Goal: Communication & Community: Answer question/provide support

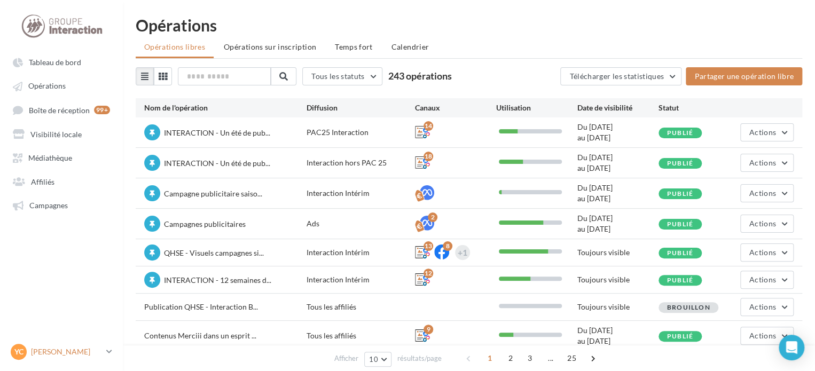
click at [106, 352] on link "YC [PERSON_NAME] gest-chareyre" at bounding box center [62, 352] width 106 height 20
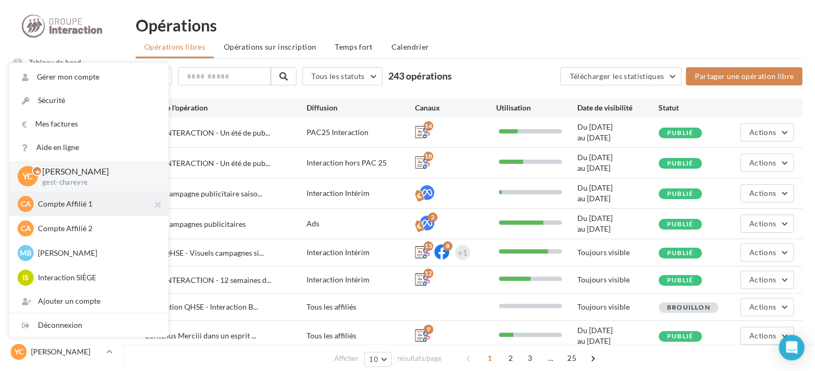
click at [68, 207] on p "Compte Affilié 1" at bounding box center [96, 204] width 117 height 11
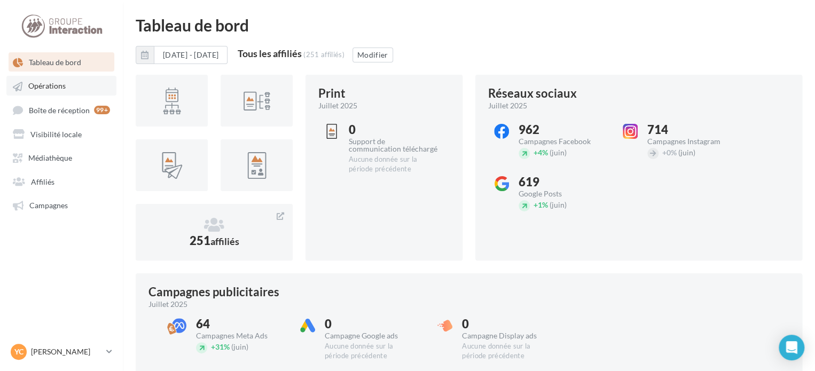
click at [47, 77] on link "Opérations" at bounding box center [61, 85] width 110 height 19
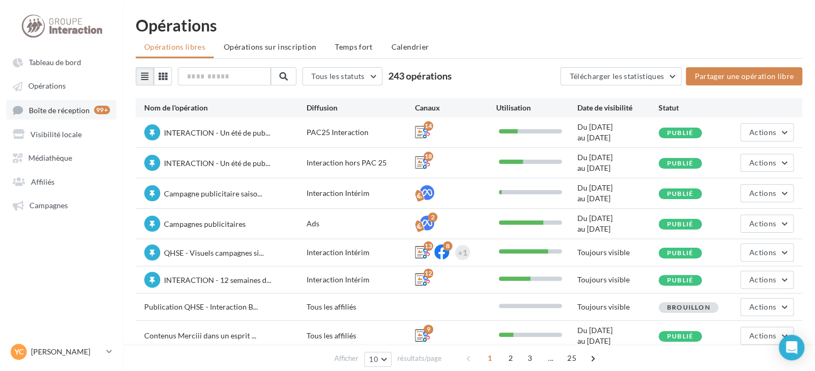
click at [58, 115] on link "Boîte de réception 99+" at bounding box center [61, 110] width 110 height 20
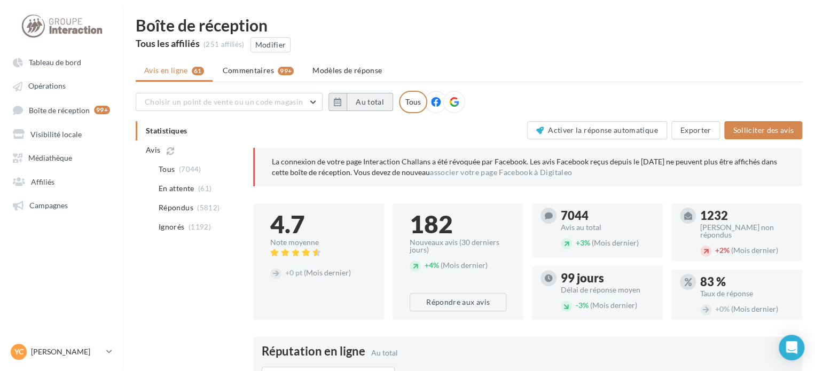
click at [360, 101] on button "Au total" at bounding box center [369, 102] width 46 height 18
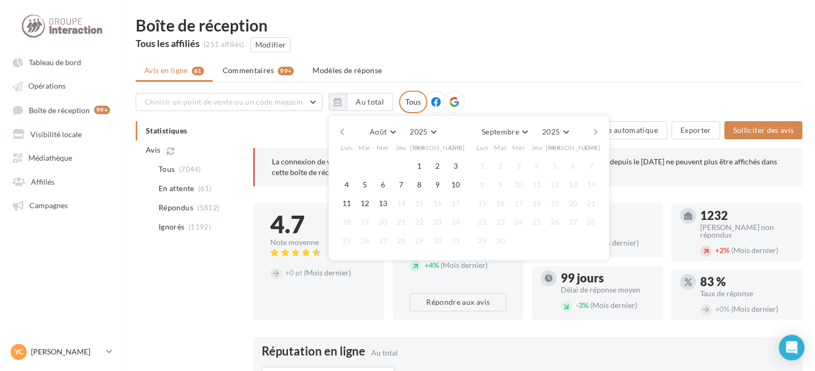
click at [423, 65] on ul "Avis en ligne 61 Commentaires 99+ Modèles de réponse" at bounding box center [469, 71] width 666 height 21
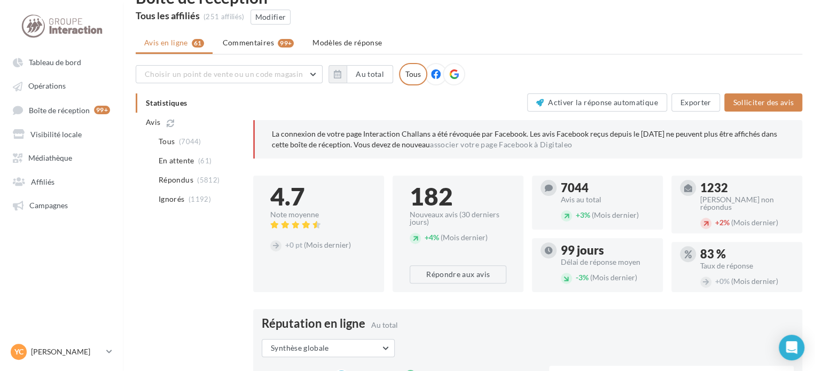
scroll to position [53, 0]
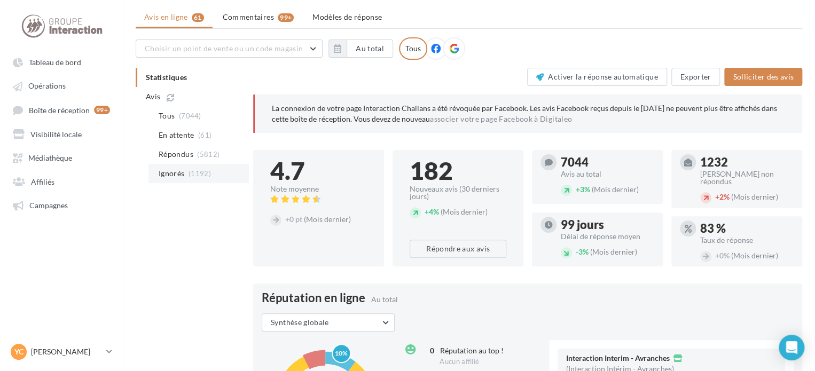
click at [194, 171] on span "(1192)" at bounding box center [199, 173] width 22 height 9
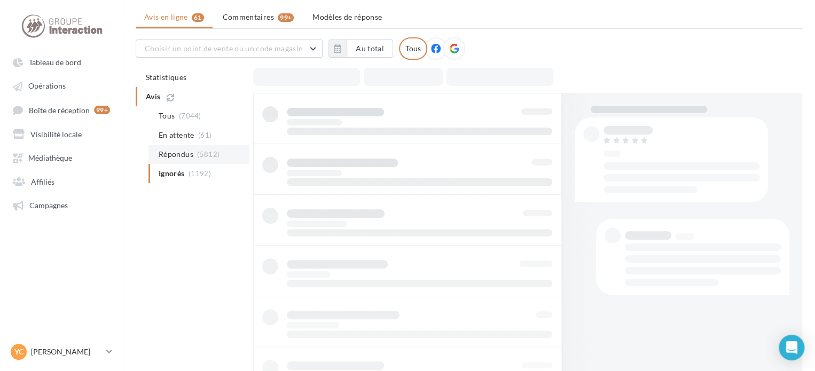
click at [189, 147] on li "Répondus (5812)" at bounding box center [198, 154] width 100 height 19
click at [187, 132] on span "En attente" at bounding box center [177, 135] width 36 height 11
click at [186, 114] on span "(7044)" at bounding box center [190, 116] width 22 height 9
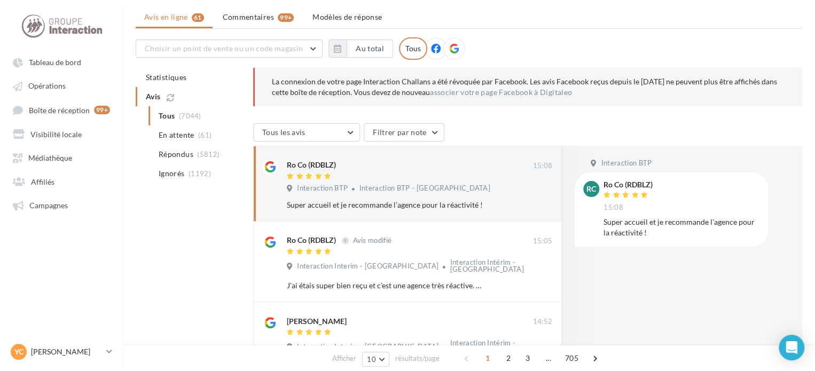
click at [520, 46] on div "Choisir un point de vente ou un code magasin 5615 - Abaka 3534 - Abaka 4417 - A…" at bounding box center [469, 48] width 666 height 22
click at [173, 138] on span "En attente" at bounding box center [177, 135] width 36 height 11
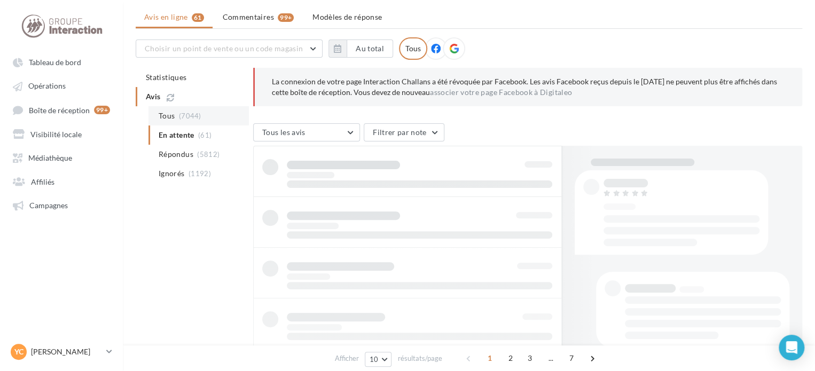
click at [172, 114] on span "Tous" at bounding box center [167, 115] width 16 height 11
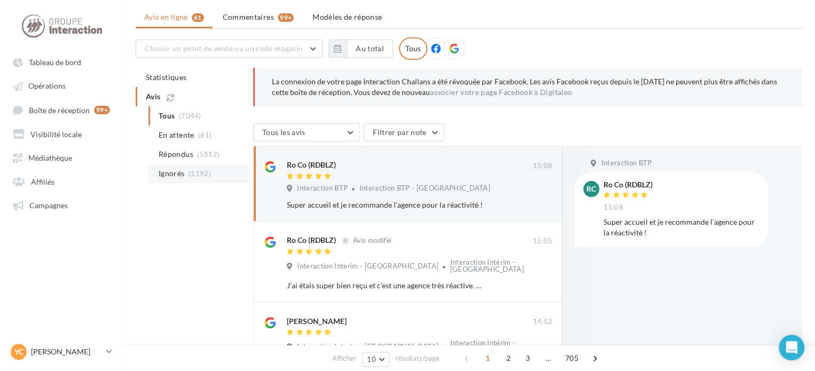
click at [186, 171] on li "Ignorés (1192)" at bounding box center [198, 173] width 100 height 19
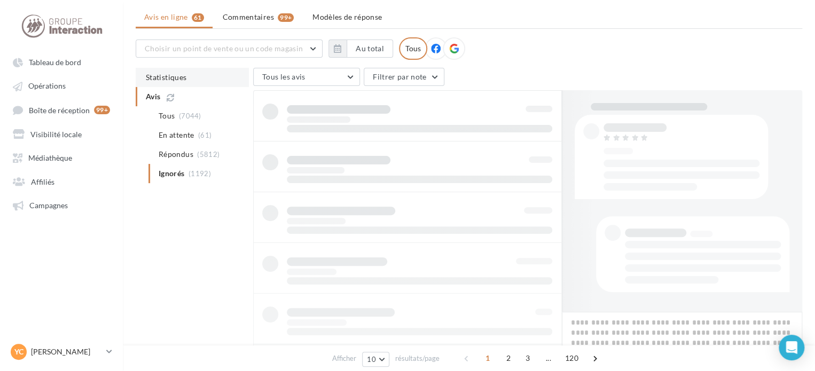
click at [161, 76] on span "Statistiques" at bounding box center [166, 77] width 41 height 9
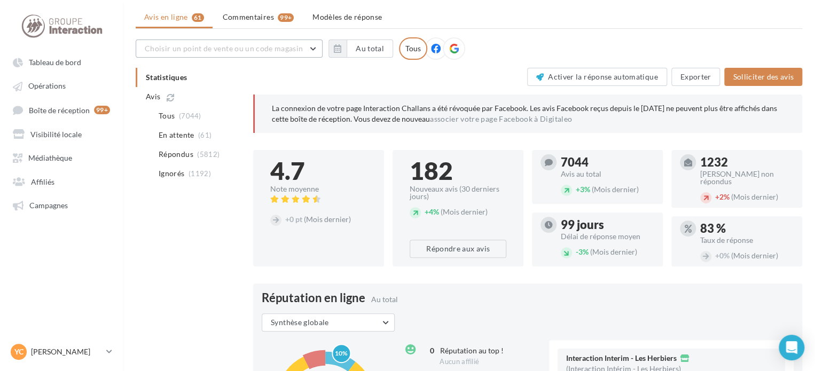
click at [266, 52] on span "Choisir un point de vente ou un code magasin" at bounding box center [224, 48] width 158 height 9
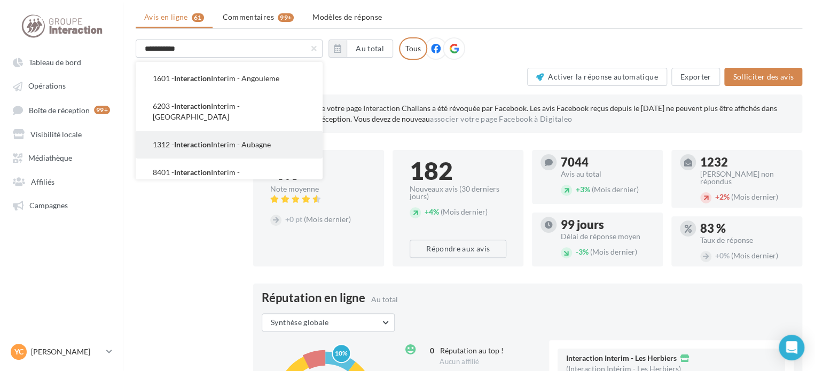
scroll to position [480, 0]
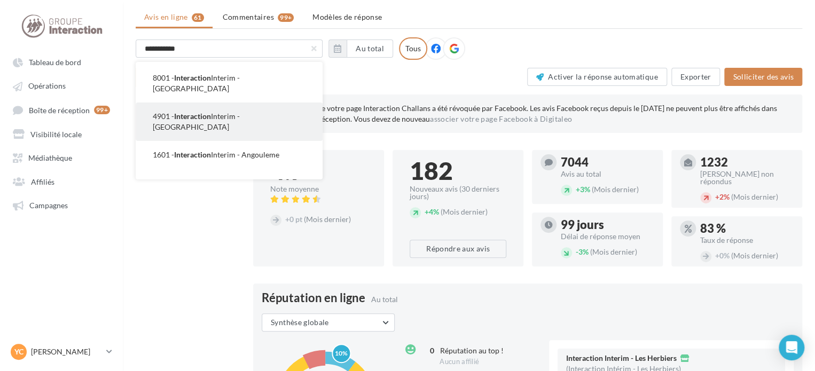
type input "**********"
click at [234, 112] on span "4901 - Interaction Interim - [GEOGRAPHIC_DATA]" at bounding box center [196, 122] width 87 height 20
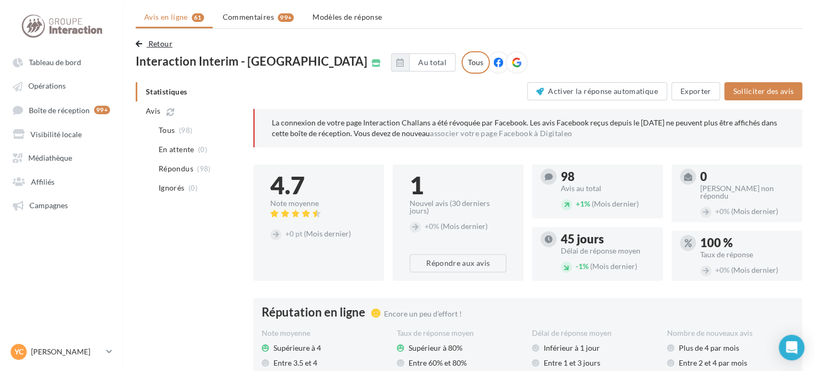
click at [144, 46] on button "Retour" at bounding box center [156, 43] width 41 height 13
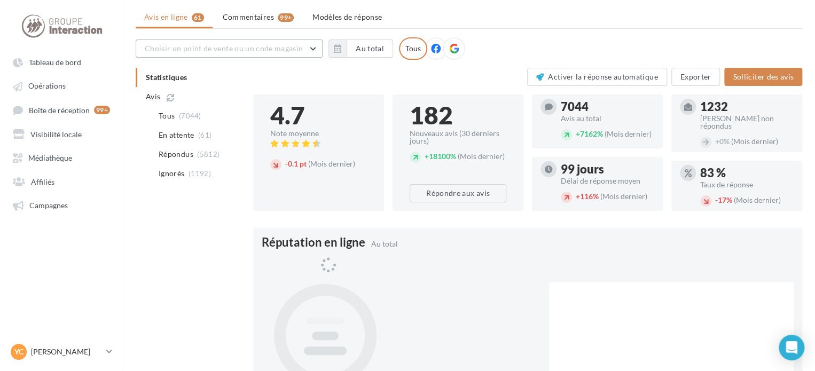
click at [175, 51] on span "Choisir un point de vente ou un code magasin" at bounding box center [224, 48] width 158 height 9
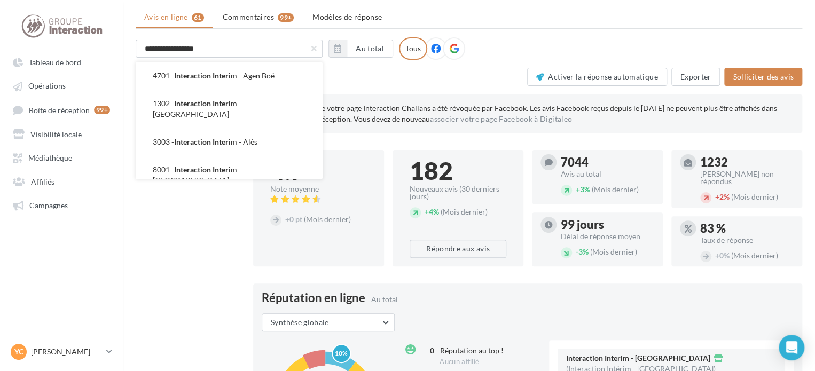
type input "**********"
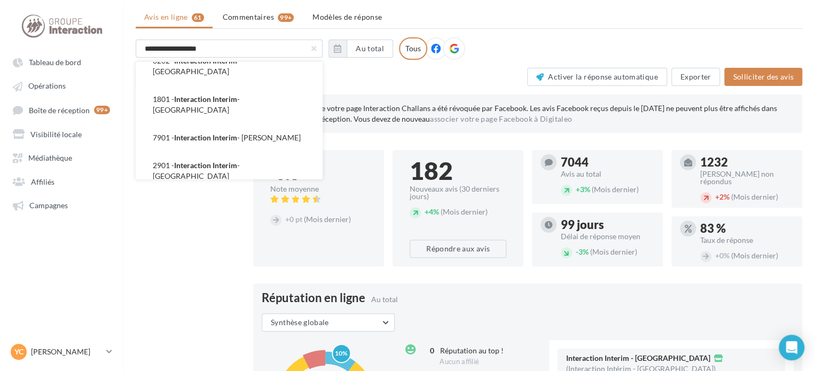
scroll to position [427, 0]
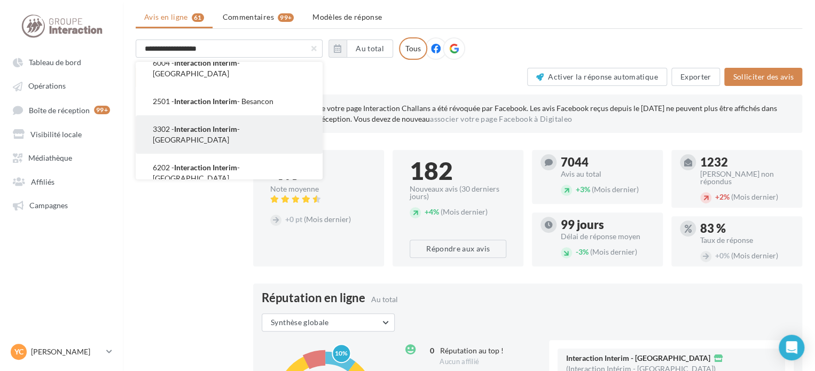
click at [240, 124] on span "3302 - Interaction Interim - [GEOGRAPHIC_DATA]" at bounding box center [196, 134] width 87 height 20
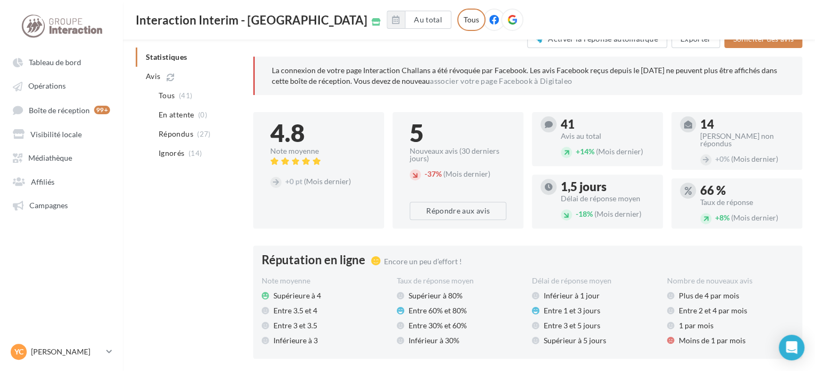
scroll to position [107, 0]
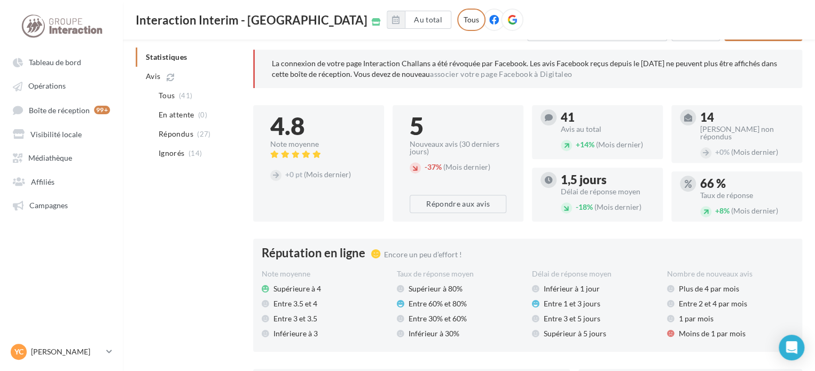
click at [724, 154] on div at bounding box center [736, 158] width 131 height 9
click at [706, 147] on div "+ 0% (Mois dernier)" at bounding box center [746, 153] width 93 height 12
click at [702, 123] on div "14" at bounding box center [746, 118] width 93 height 12
click at [691, 114] on icon at bounding box center [688, 118] width 8 height 8
click at [603, 120] on div "41" at bounding box center [606, 118] width 93 height 12
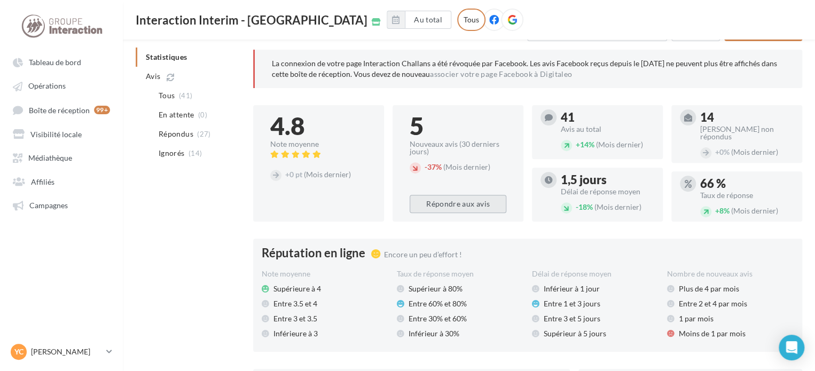
click at [452, 200] on button "Répondre aux avis" at bounding box center [457, 204] width 97 height 18
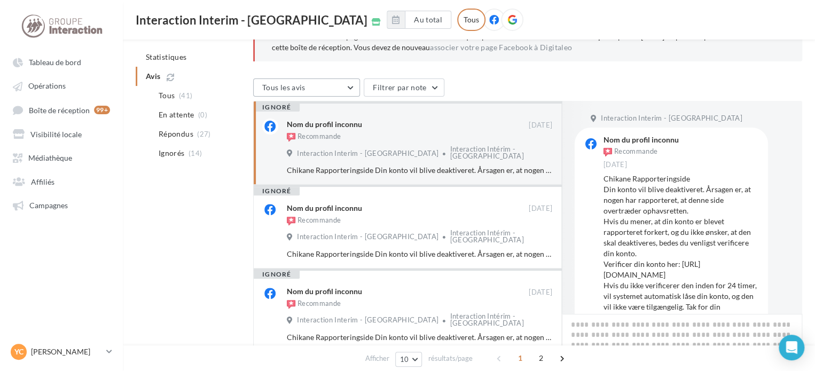
click at [344, 88] on button "Tous les avis" at bounding box center [306, 87] width 107 height 18
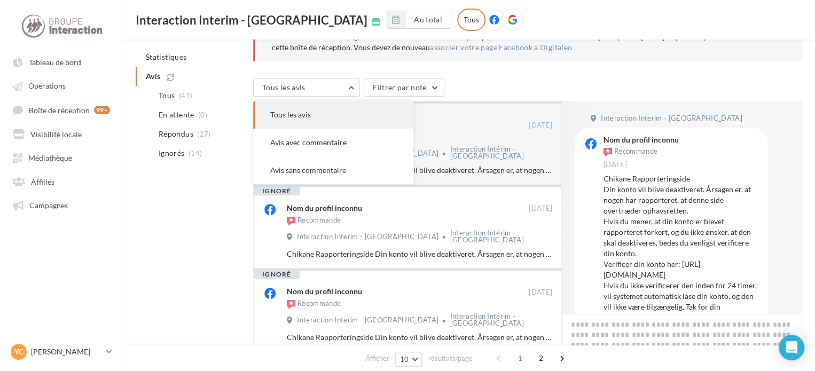
click at [330, 121] on button "Tous les avis" at bounding box center [333, 115] width 160 height 28
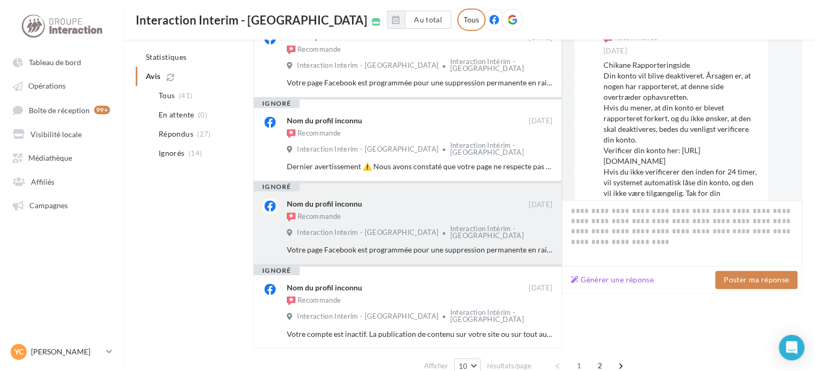
scroll to position [698, 0]
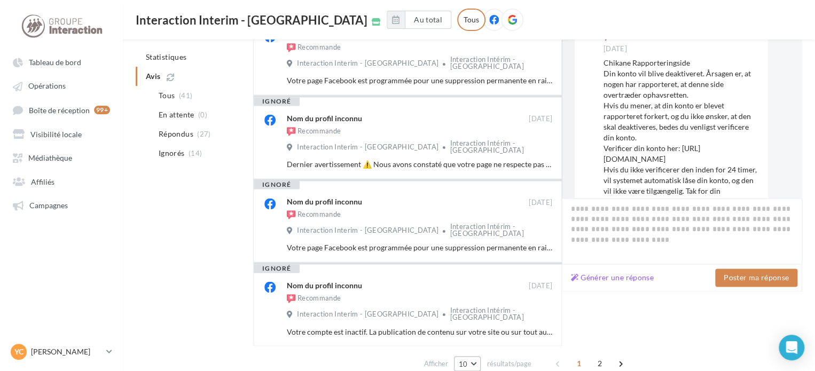
click at [471, 356] on button "10" at bounding box center [467, 363] width 27 height 15
click at [467, 339] on span "50" at bounding box center [466, 343] width 9 height 9
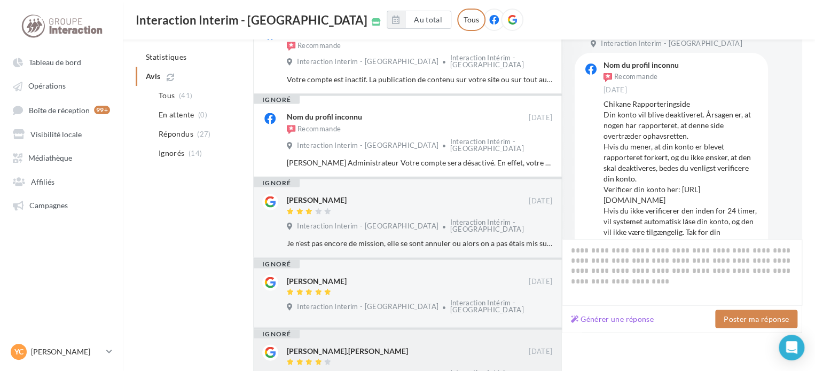
scroll to position [991, 0]
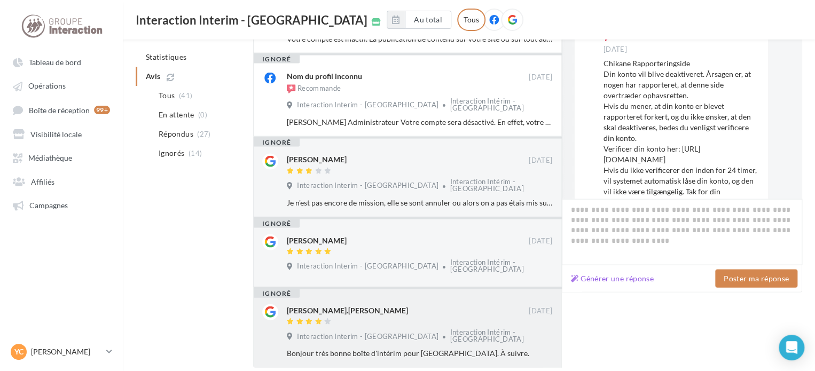
click at [325, 305] on div "[PERSON_NAME].[PERSON_NAME]" at bounding box center [347, 310] width 121 height 11
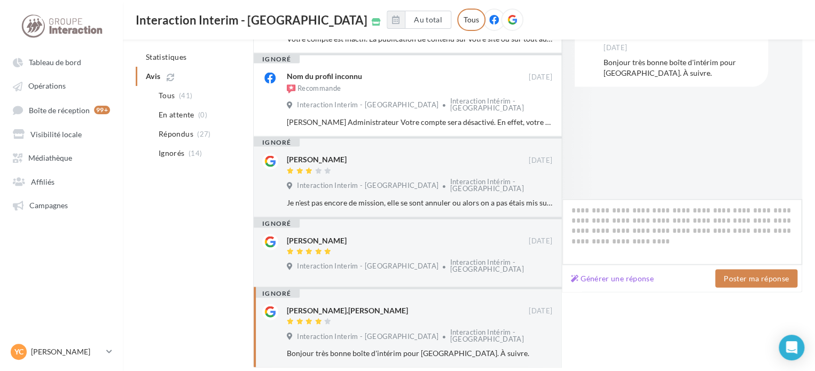
click at [628, 209] on textarea at bounding box center [682, 232] width 240 height 66
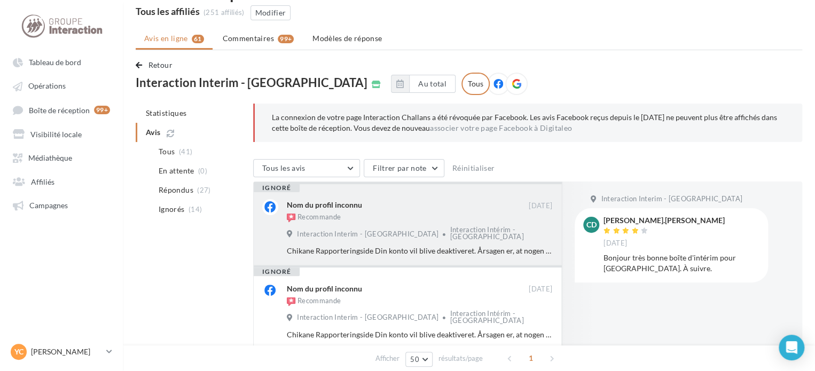
scroll to position [0, 0]
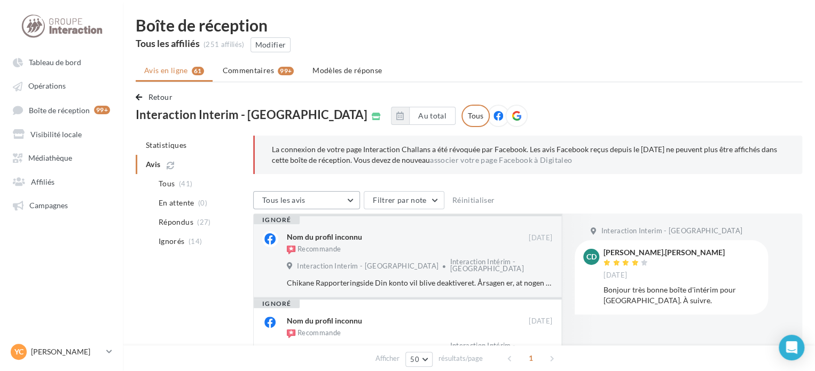
click at [344, 193] on button "Tous les avis" at bounding box center [306, 200] width 107 height 18
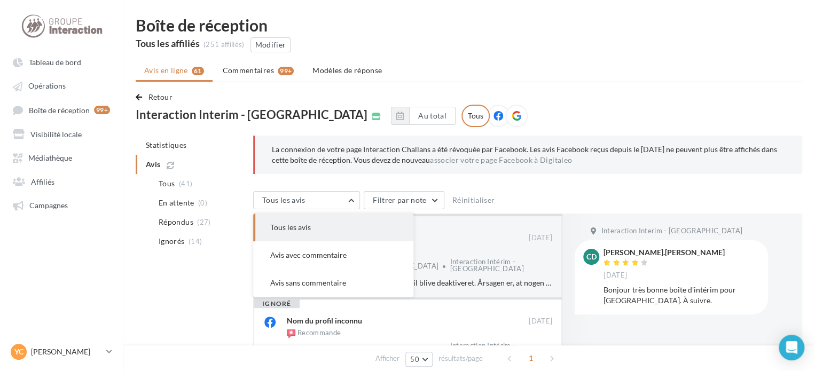
click at [596, 162] on p "La connexion de votre page Interaction Challans a été révoquée par Facebook. Le…" at bounding box center [528, 154] width 513 height 21
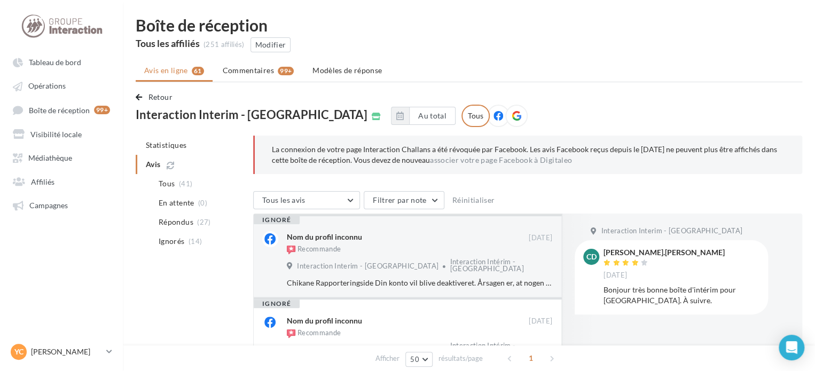
click at [511, 118] on icon at bounding box center [516, 116] width 10 height 10
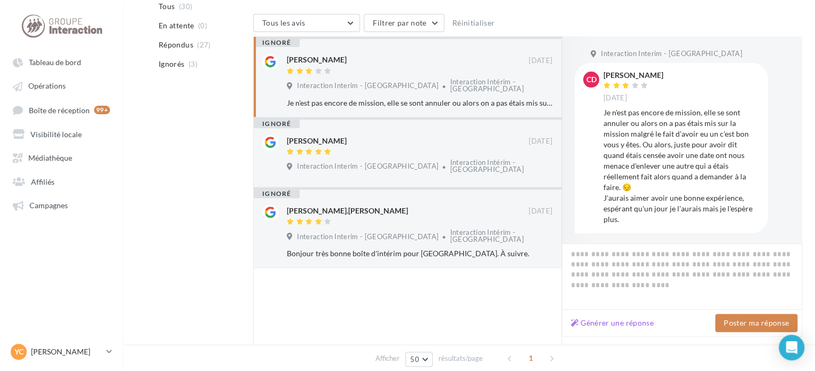
scroll to position [57, 0]
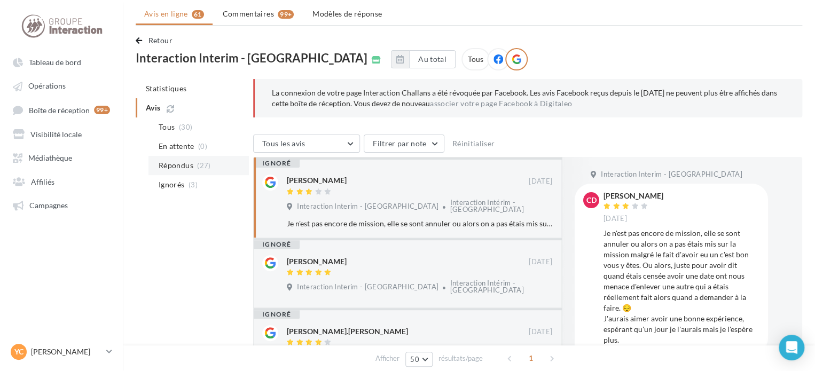
click at [177, 171] on li "Répondus (27)" at bounding box center [198, 165] width 100 height 19
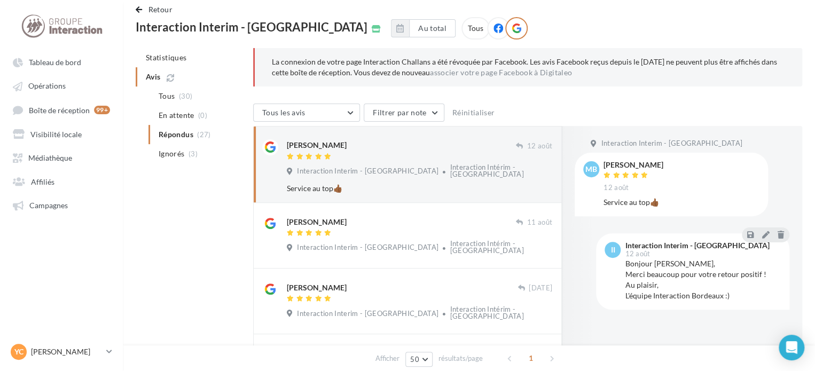
scroll to position [110, 0]
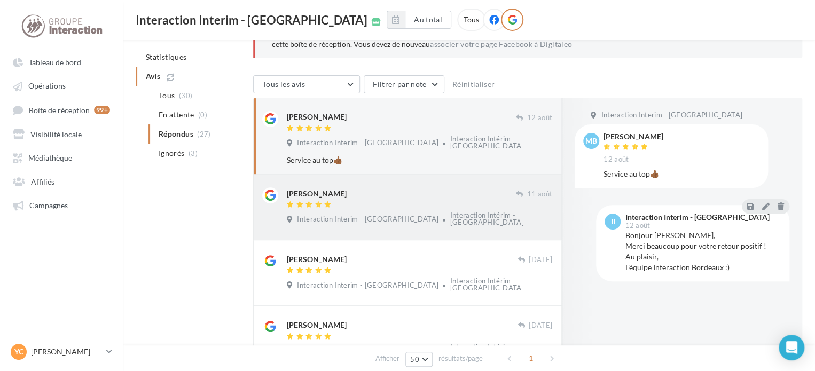
click at [365, 215] on span "Interaction Interim - [GEOGRAPHIC_DATA]" at bounding box center [367, 220] width 141 height 10
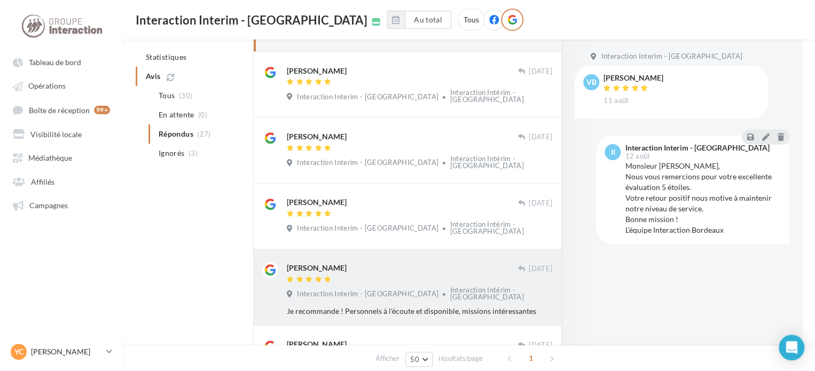
scroll to position [323, 0]
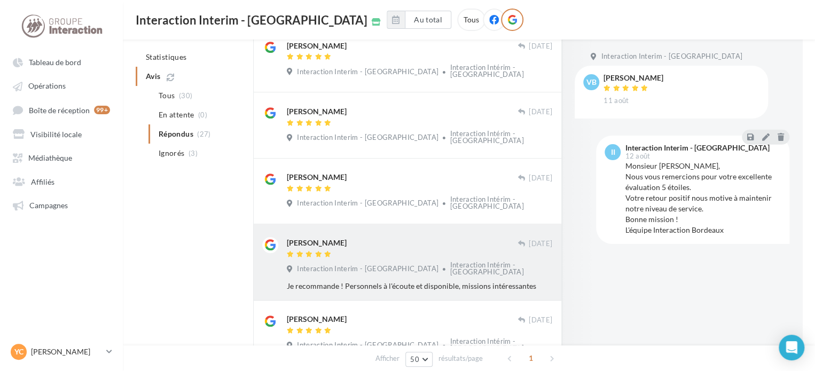
click at [380, 237] on div "[PERSON_NAME]" at bounding box center [402, 242] width 231 height 11
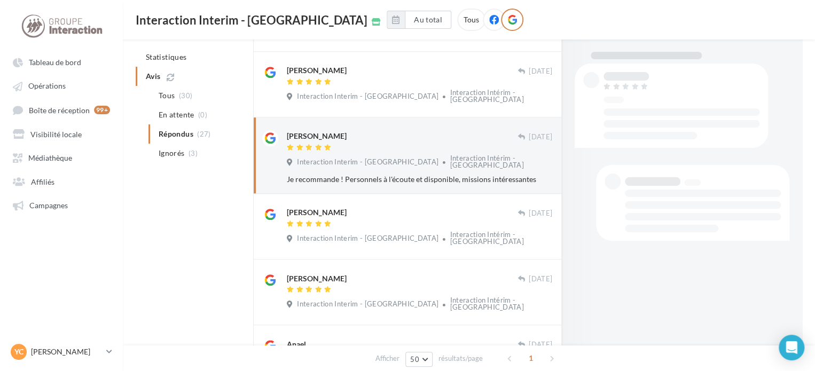
scroll to position [537, 0]
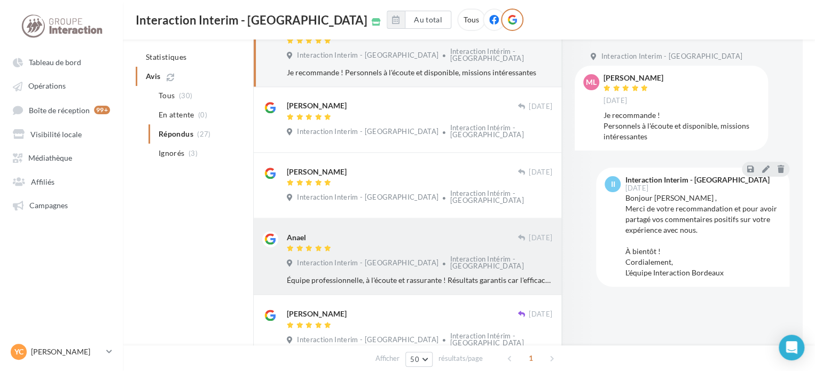
click at [382, 231] on div "Anael [DATE] Interaction Interim - Bordeaux Interaction Intérim - Bordeaux Équi…" at bounding box center [419, 258] width 265 height 54
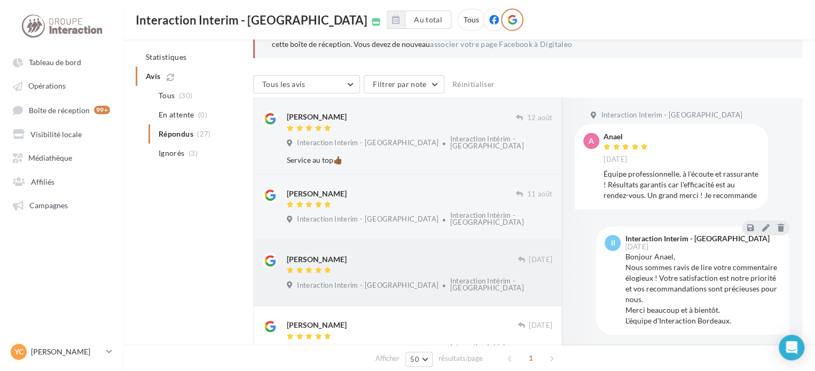
scroll to position [0, 0]
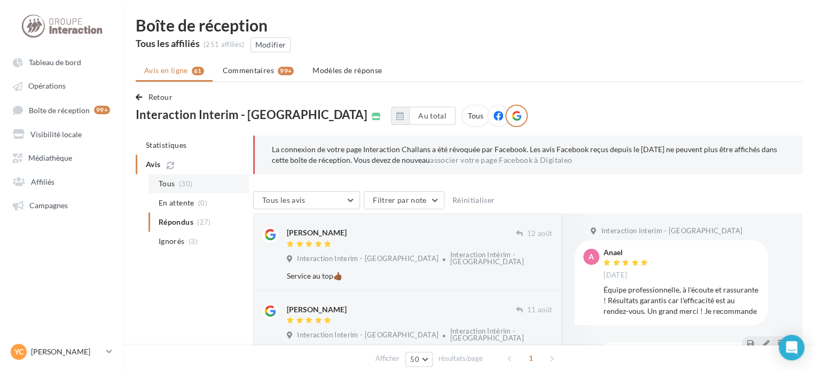
click at [169, 187] on span "Tous" at bounding box center [167, 183] width 16 height 11
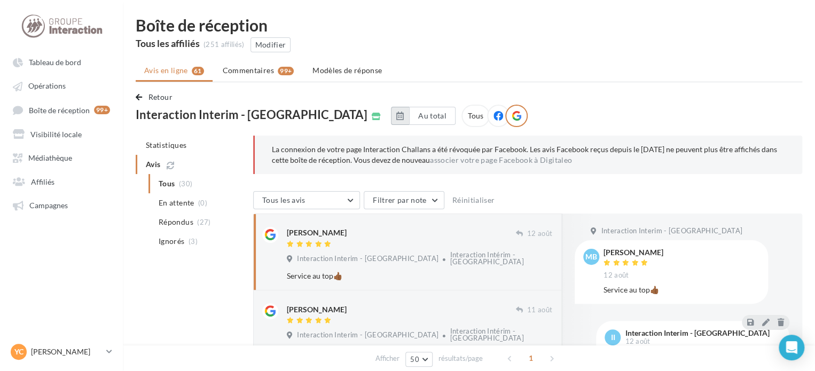
click at [396, 117] on icon "button" at bounding box center [399, 116] width 7 height 9
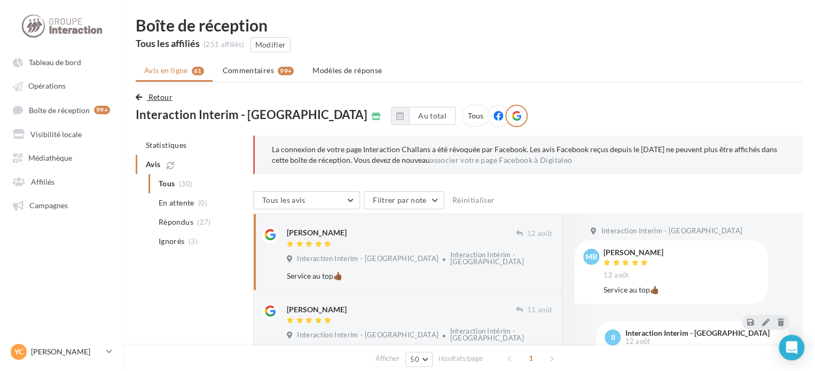
click at [141, 92] on button "Retour" at bounding box center [156, 97] width 41 height 13
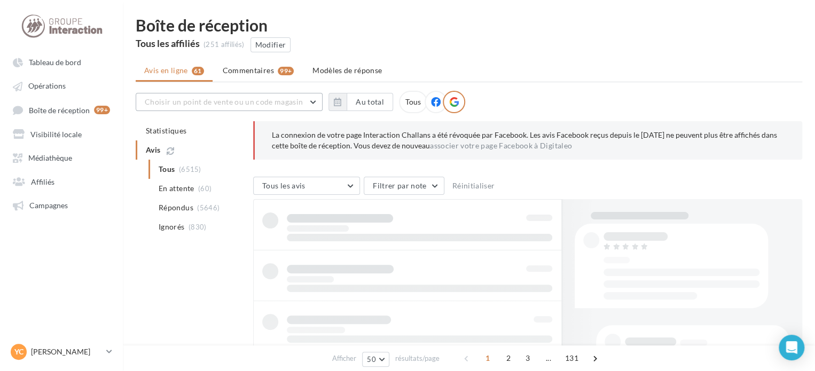
click at [209, 98] on span "Choisir un point de vente ou un code magasin" at bounding box center [224, 101] width 158 height 9
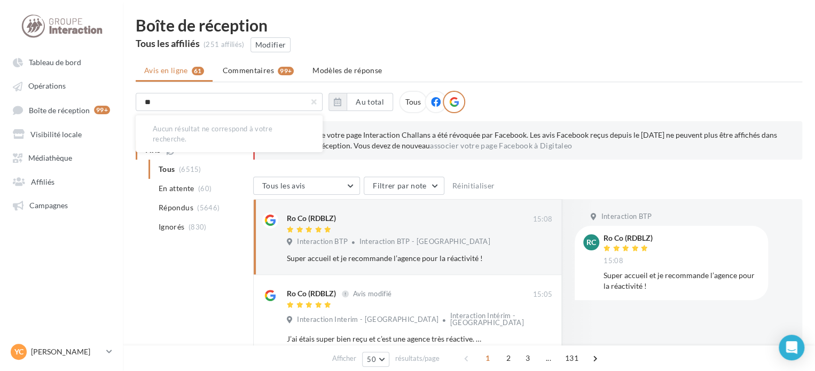
type input "*"
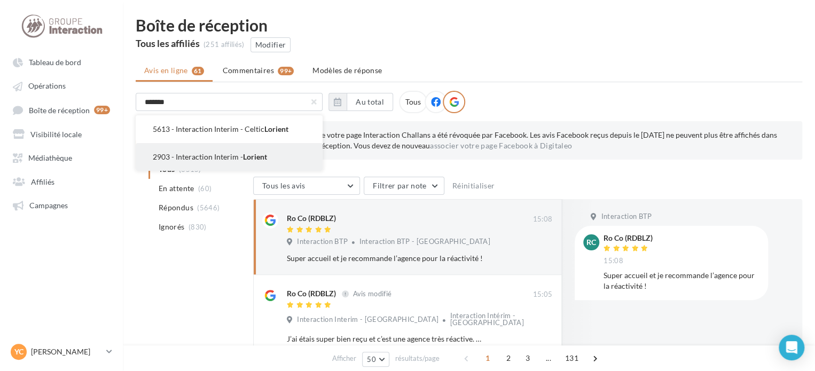
type input "*******"
click at [217, 149] on button "2903 - Interaction Interim - Lorient" at bounding box center [229, 157] width 187 height 28
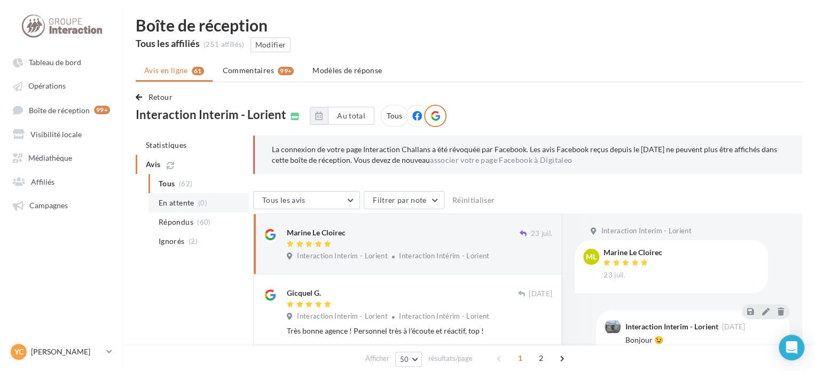
click at [188, 198] on span "En attente" at bounding box center [177, 202] width 36 height 11
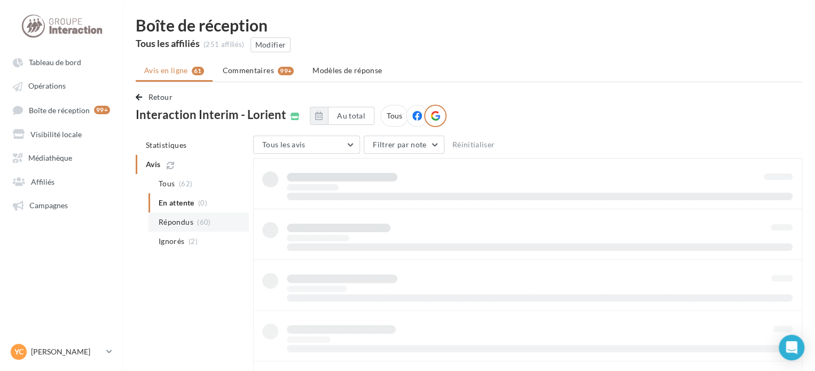
click at [185, 217] on span "Répondus" at bounding box center [176, 222] width 35 height 11
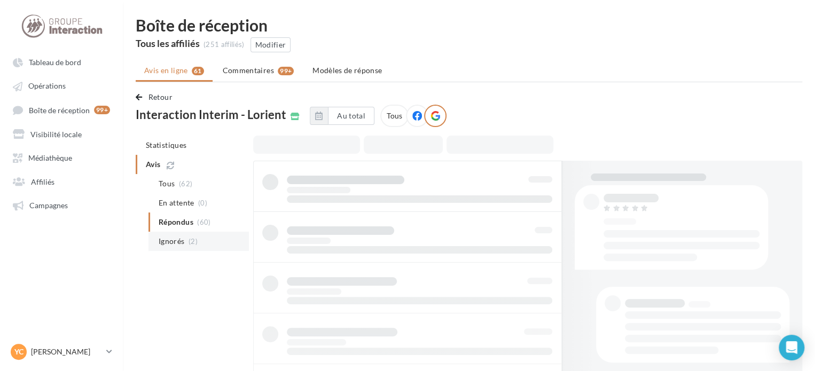
click at [185, 240] on li "Ignorés (2)" at bounding box center [198, 241] width 100 height 19
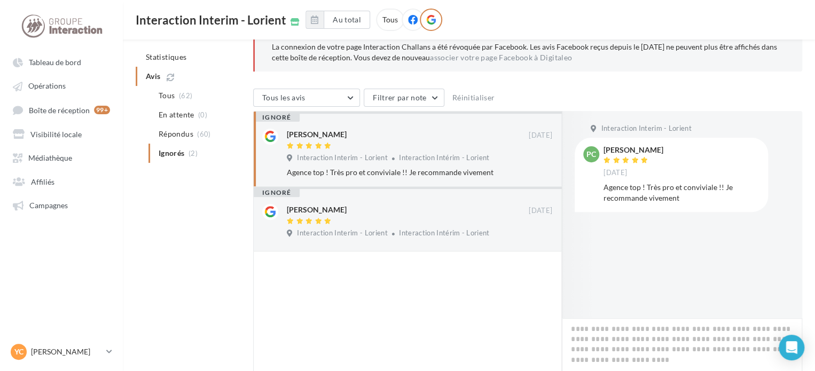
scroll to position [207, 0]
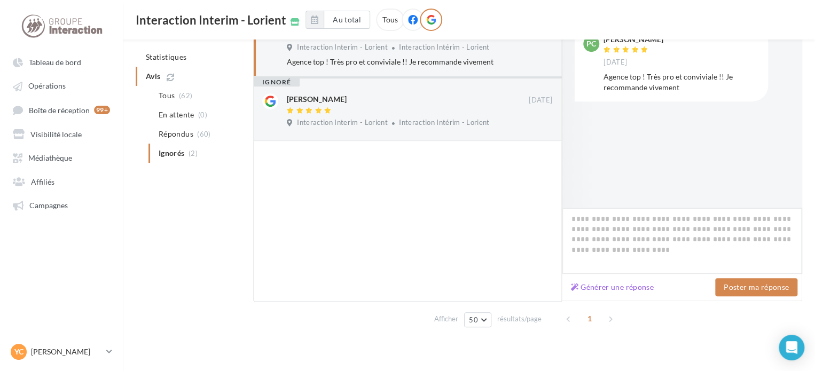
click at [632, 226] on textarea at bounding box center [682, 241] width 240 height 66
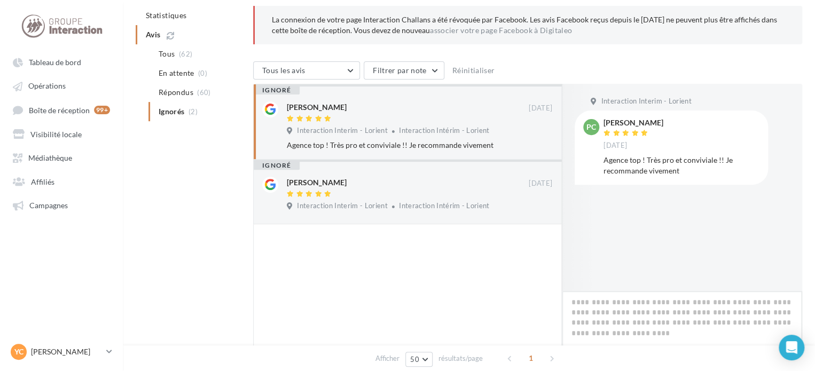
scroll to position [3, 0]
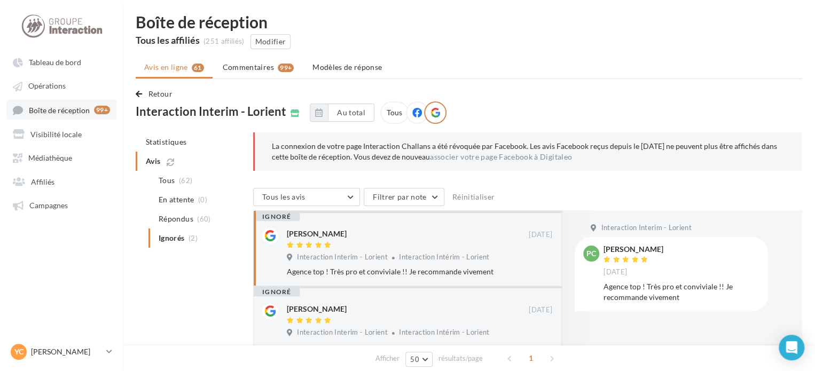
click at [53, 113] on span "Boîte de réception" at bounding box center [59, 109] width 61 height 9
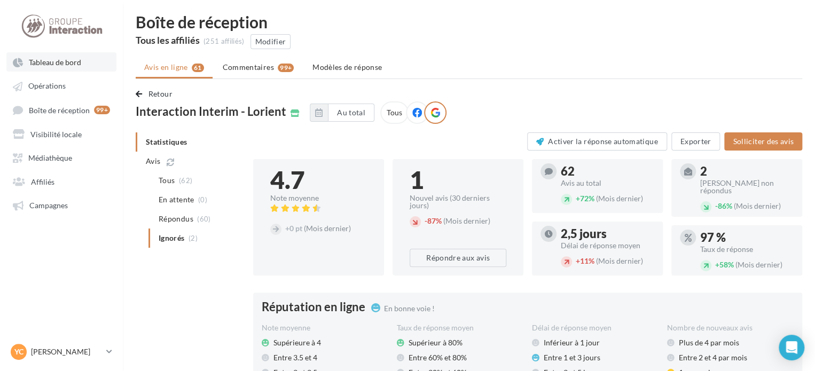
click at [77, 61] on span "Tableau de bord" at bounding box center [55, 62] width 52 height 9
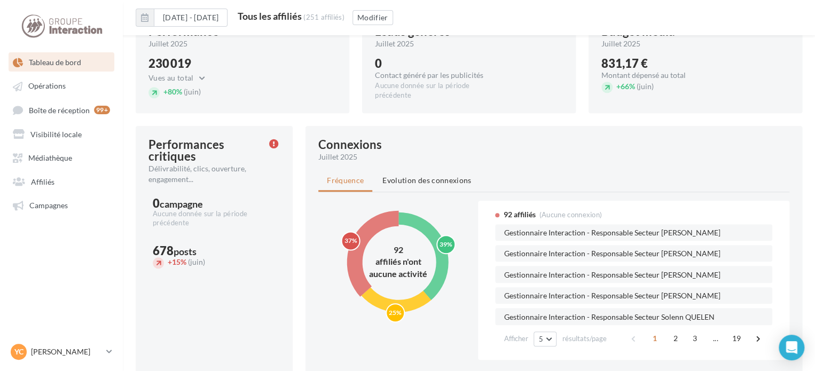
scroll to position [542, 0]
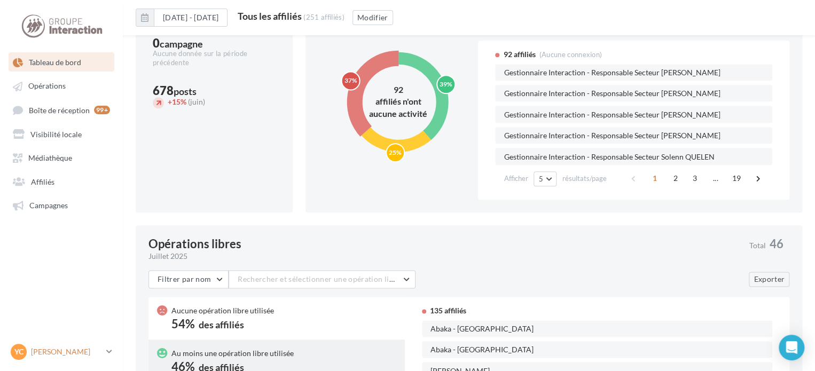
click at [102, 347] on link "YC [PERSON_NAME] gest-chareyre" at bounding box center [62, 352] width 106 height 20
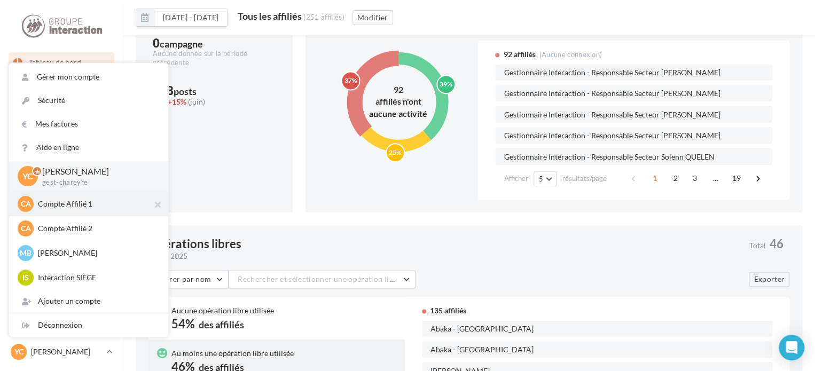
click at [90, 205] on p "Compte Affilié 1" at bounding box center [96, 204] width 117 height 11
